Goal: Navigation & Orientation: Find specific page/section

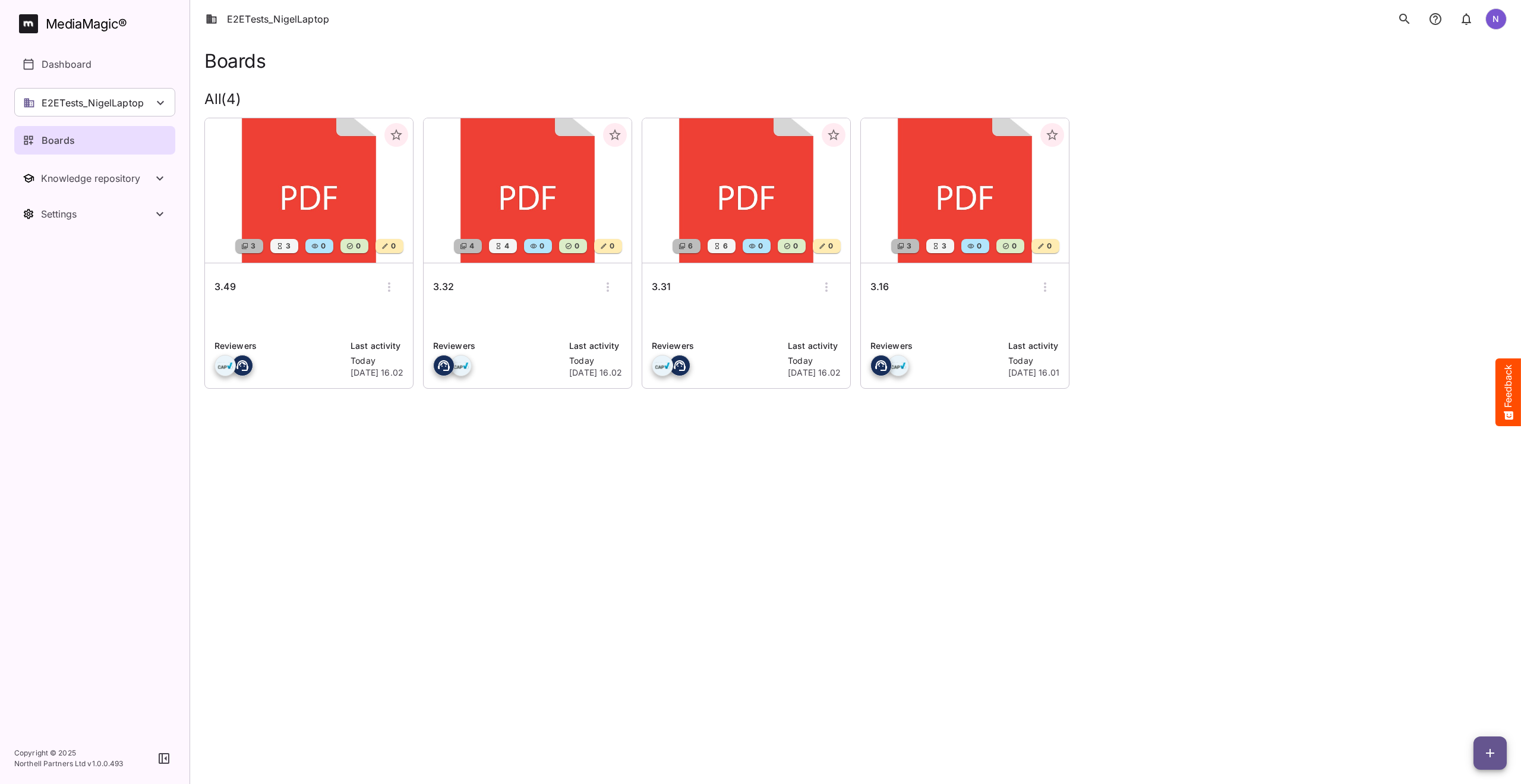
scroll to position [60, 0]
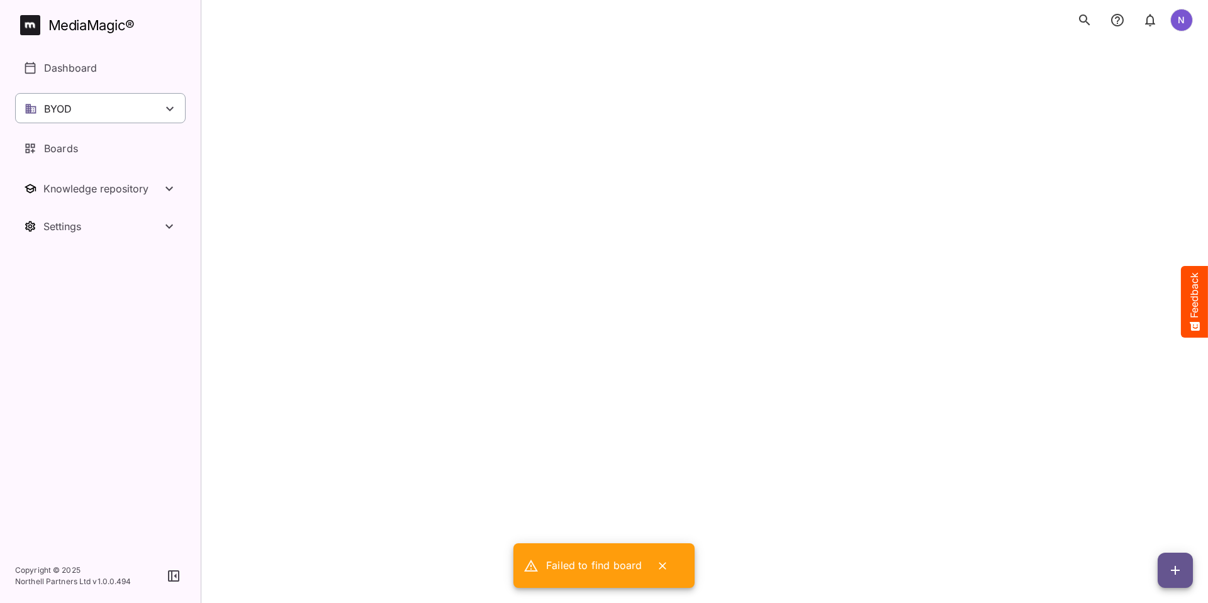
click at [116, 99] on div "BYOD" at bounding box center [100, 108] width 170 height 30
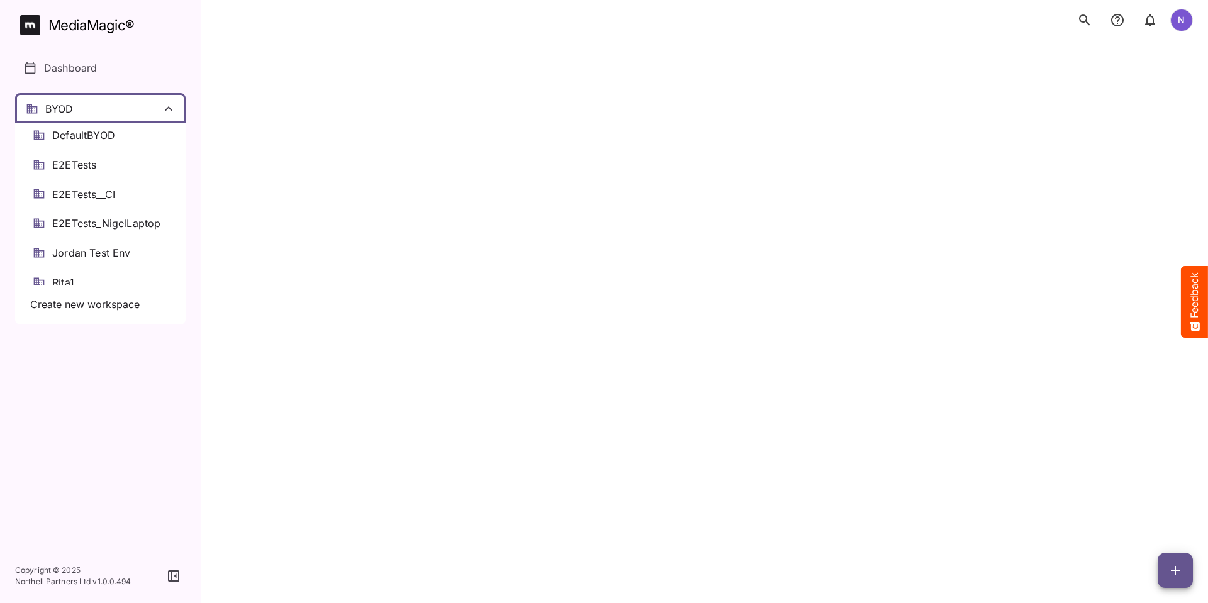
scroll to position [63, 0]
click at [99, 218] on span "E2ETests_NigelLaptop" at bounding box center [106, 222] width 108 height 14
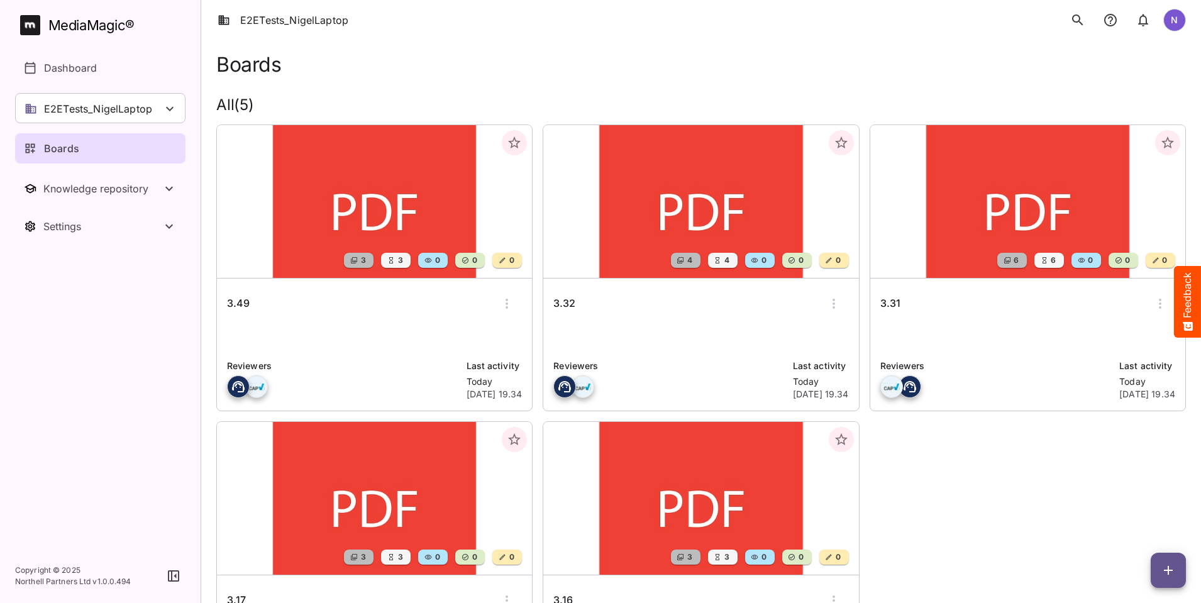
click at [239, 305] on h6 "3.49" at bounding box center [238, 304] width 23 height 16
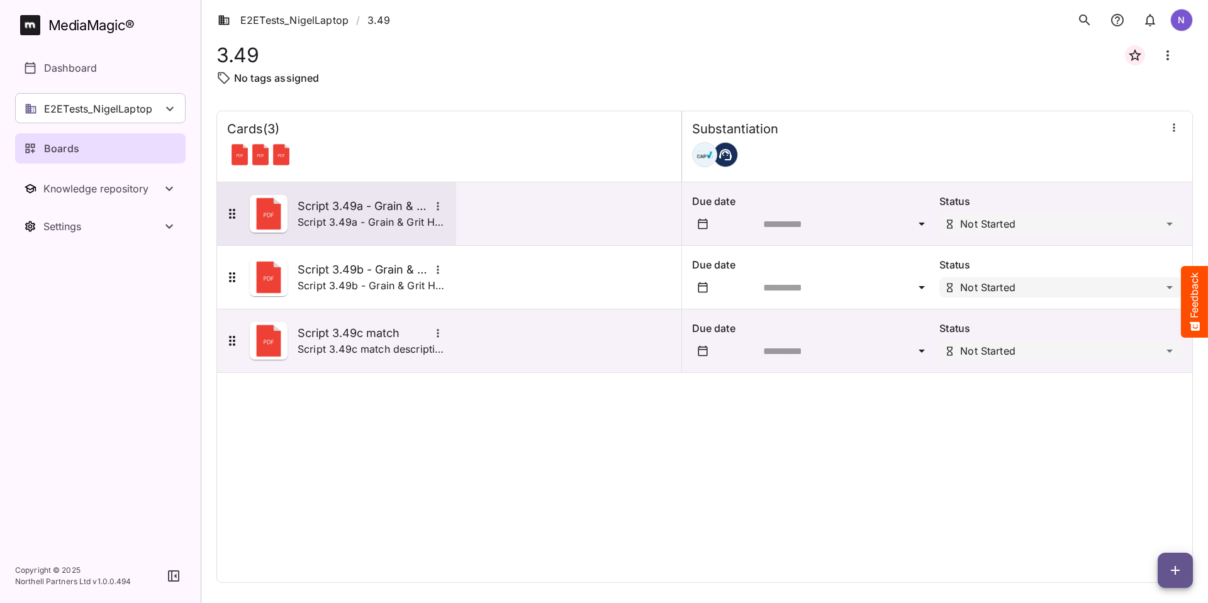
click at [316, 209] on h5 "Script 3.49a - Grain & Grit Hardware - satisfaction match" at bounding box center [364, 206] width 132 height 15
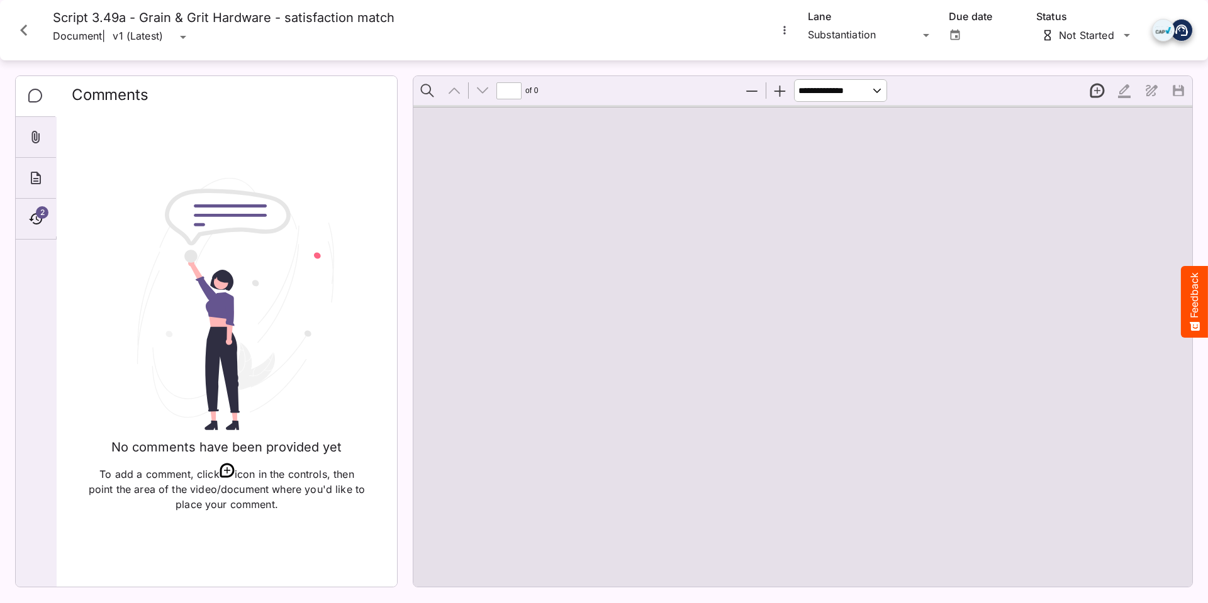
type input "*"
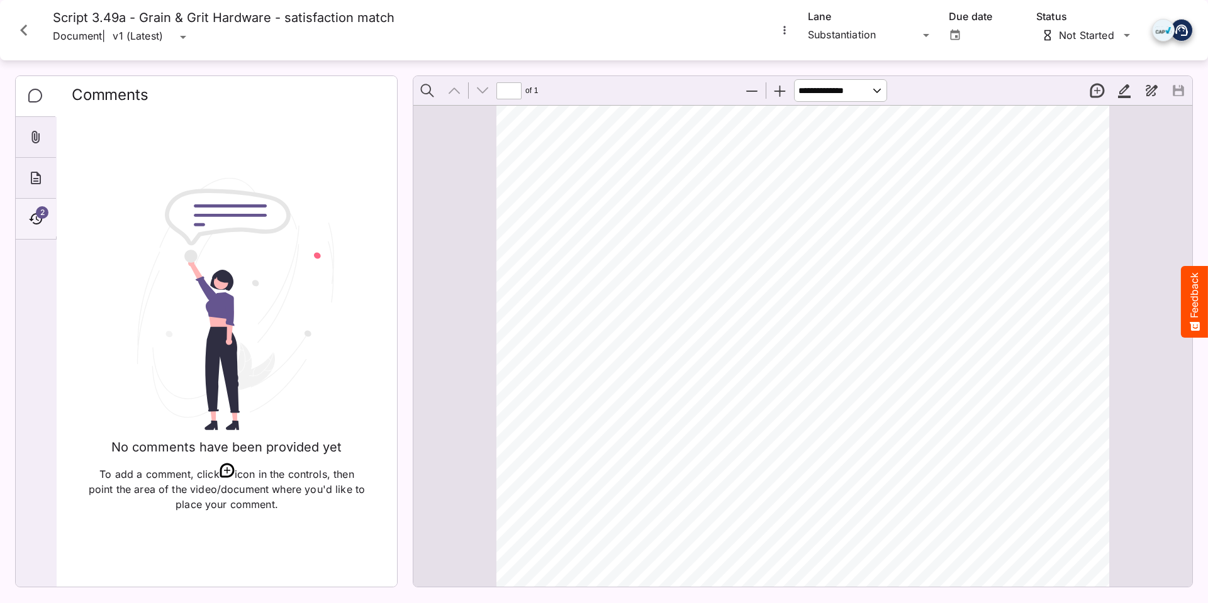
click at [34, 220] on icon "Timeline" at bounding box center [35, 218] width 15 height 15
